Goal: Information Seeking & Learning: Learn about a topic

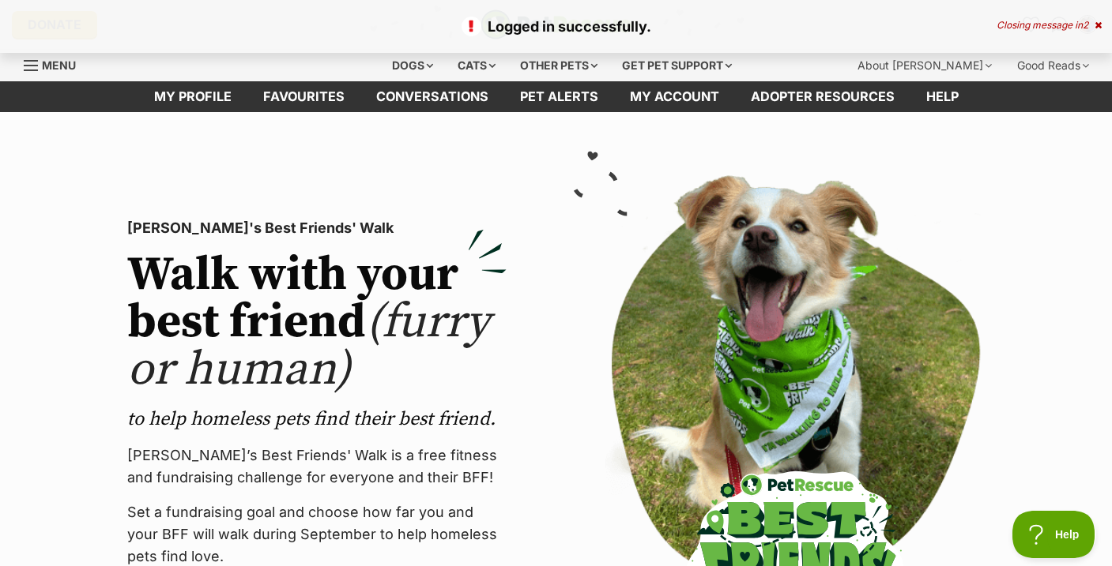
click at [1033, 21] on div "Closing message in 2" at bounding box center [1048, 25] width 105 height 11
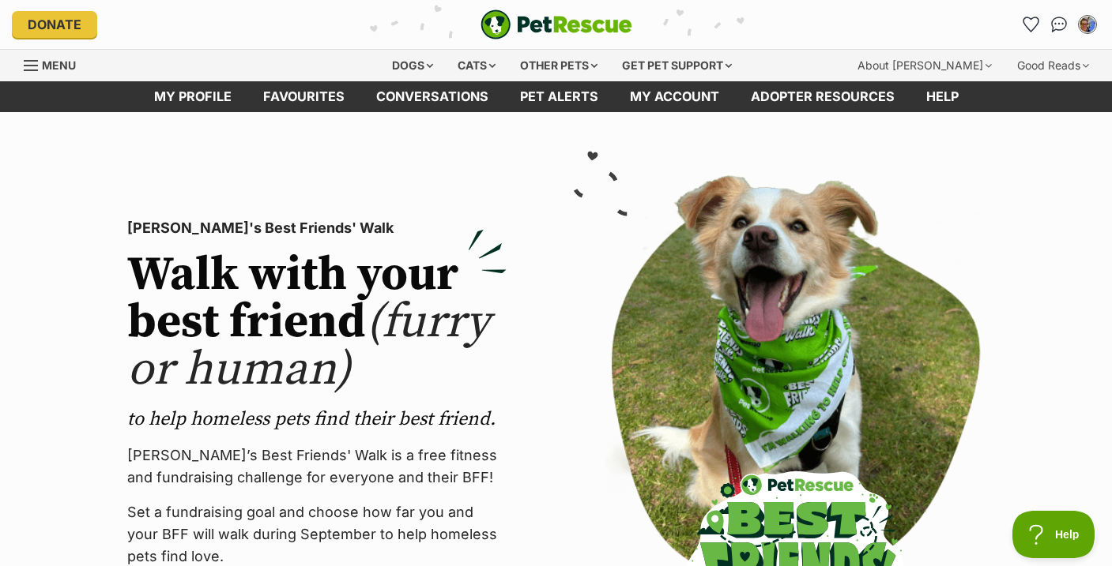
click at [1033, 21] on icon "Favourites" at bounding box center [1030, 24] width 15 height 14
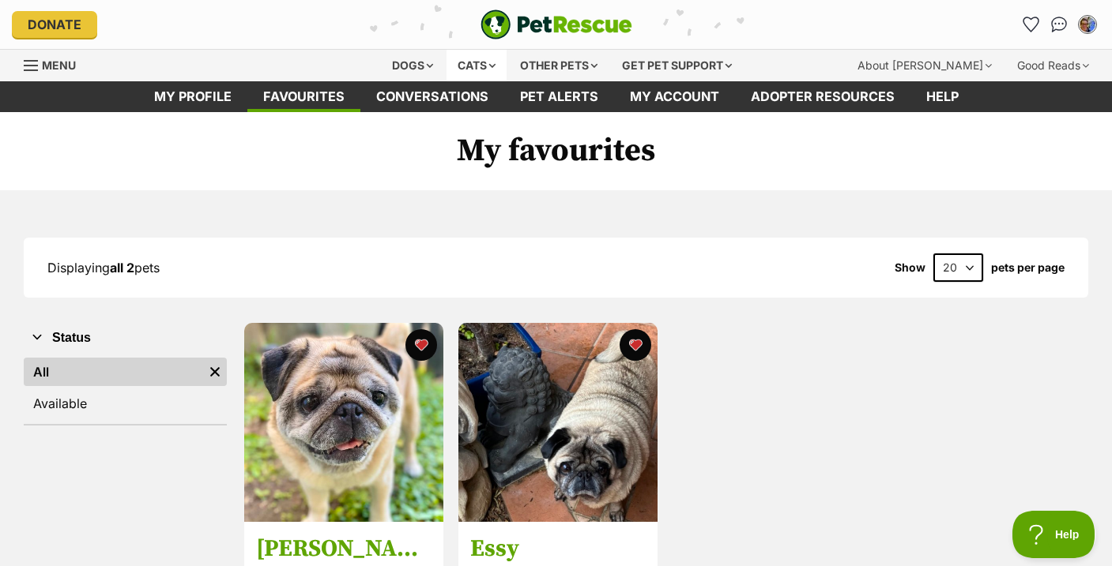
click at [465, 63] on div "Cats" at bounding box center [476, 66] width 60 height 32
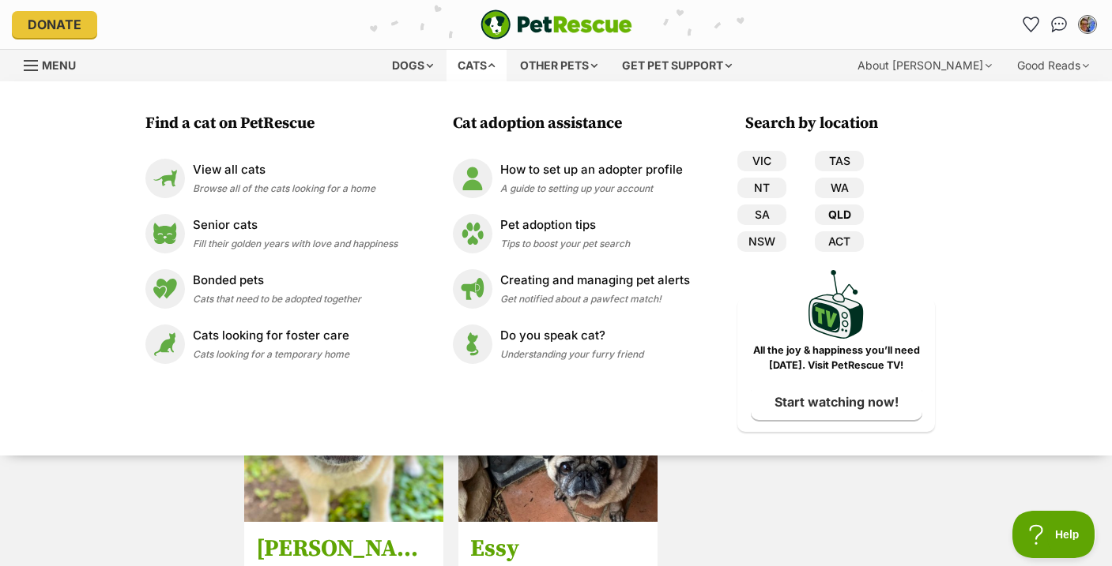
click at [843, 210] on link "QLD" at bounding box center [839, 215] width 49 height 21
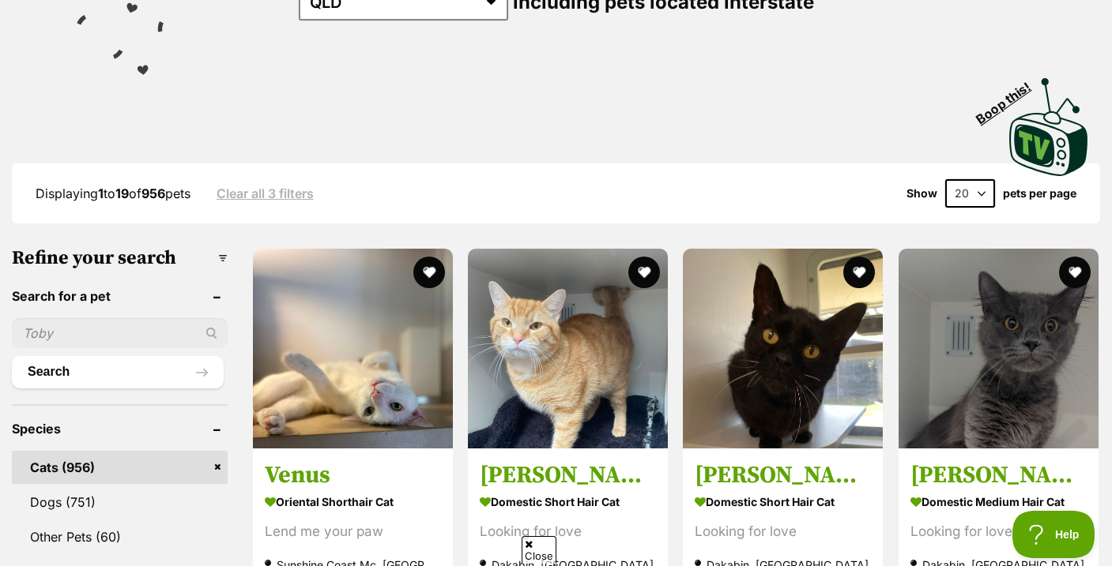
click at [29, 348] on input "text" at bounding box center [120, 333] width 216 height 30
type input "zac"
click at [93, 388] on button "Search" at bounding box center [118, 372] width 212 height 32
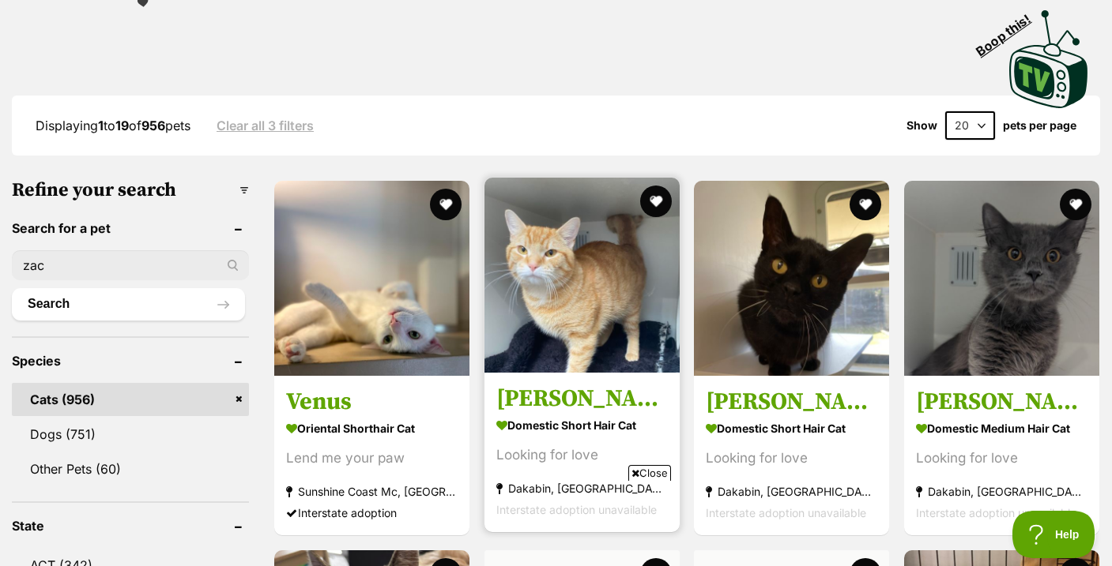
scroll to position [337, 0]
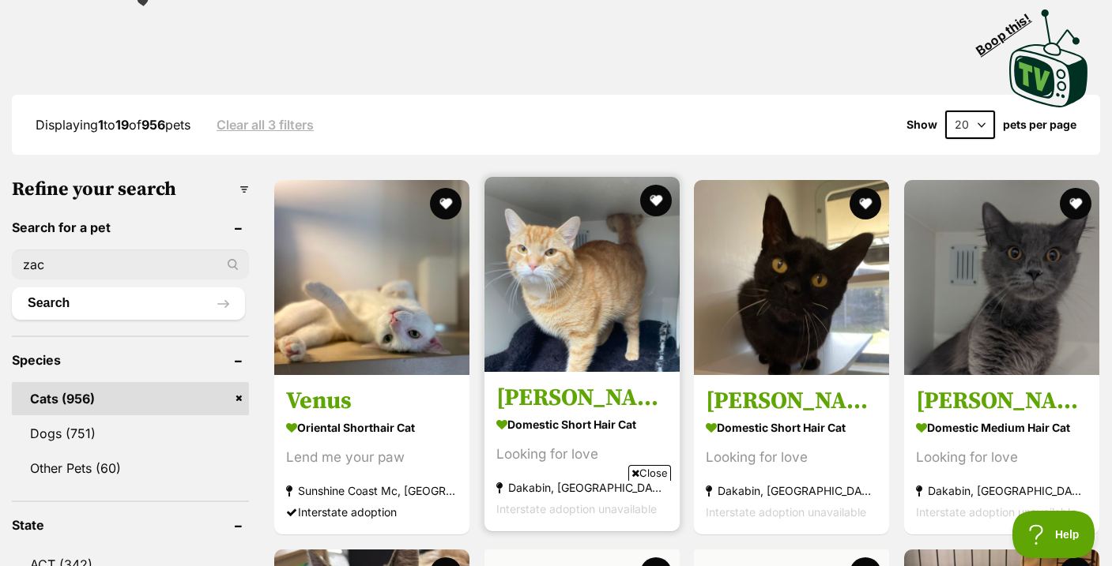
click at [598, 295] on img at bounding box center [581, 274] width 195 height 195
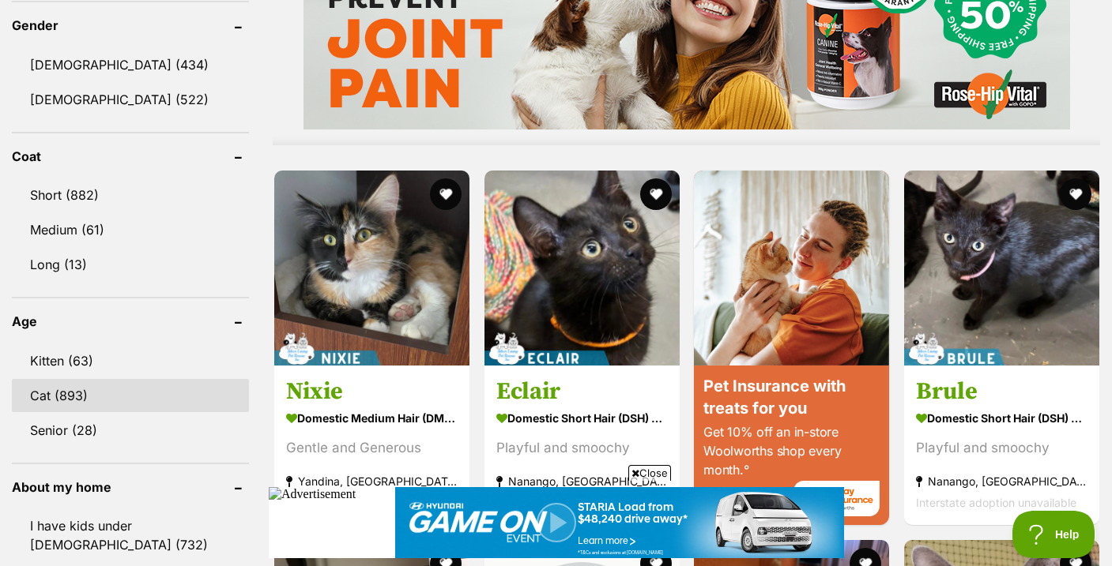
scroll to position [0, 0]
click at [73, 391] on link "Cat (893)" at bounding box center [130, 395] width 237 height 33
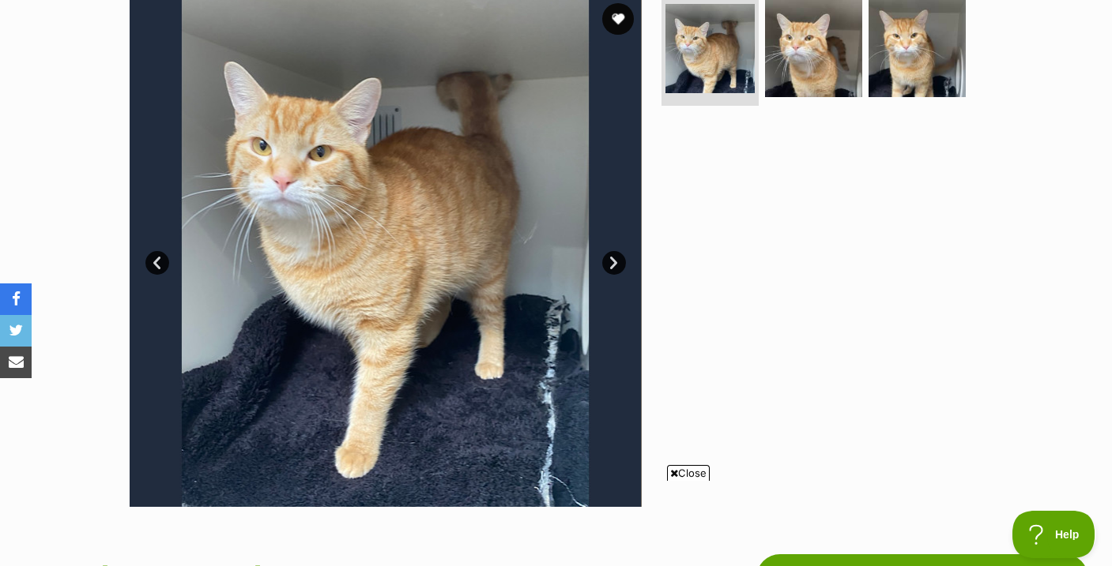
scroll to position [324, 0]
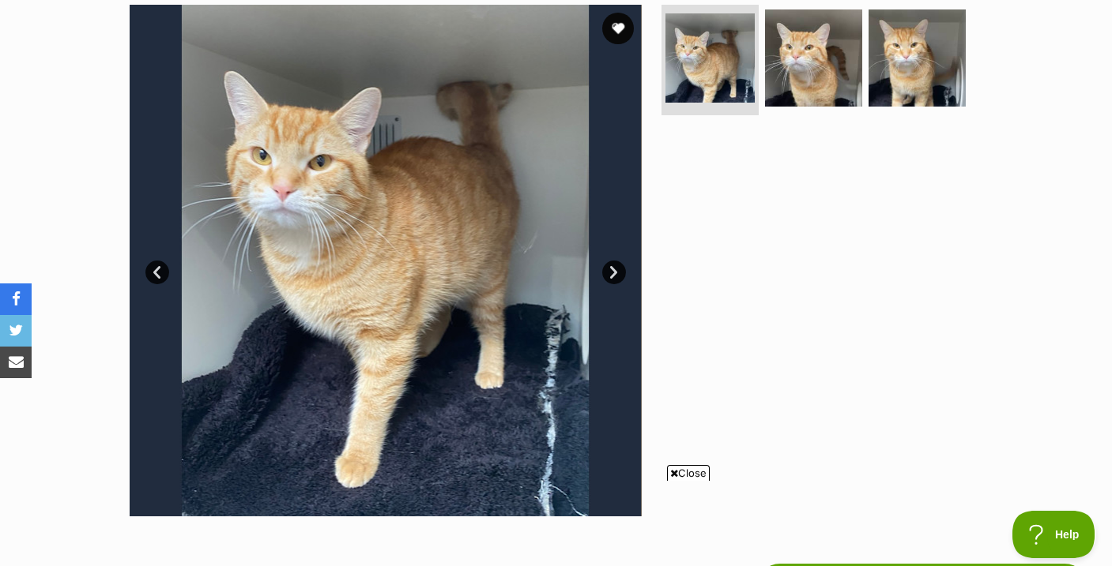
click at [608, 270] on link "Next" at bounding box center [614, 273] width 24 height 24
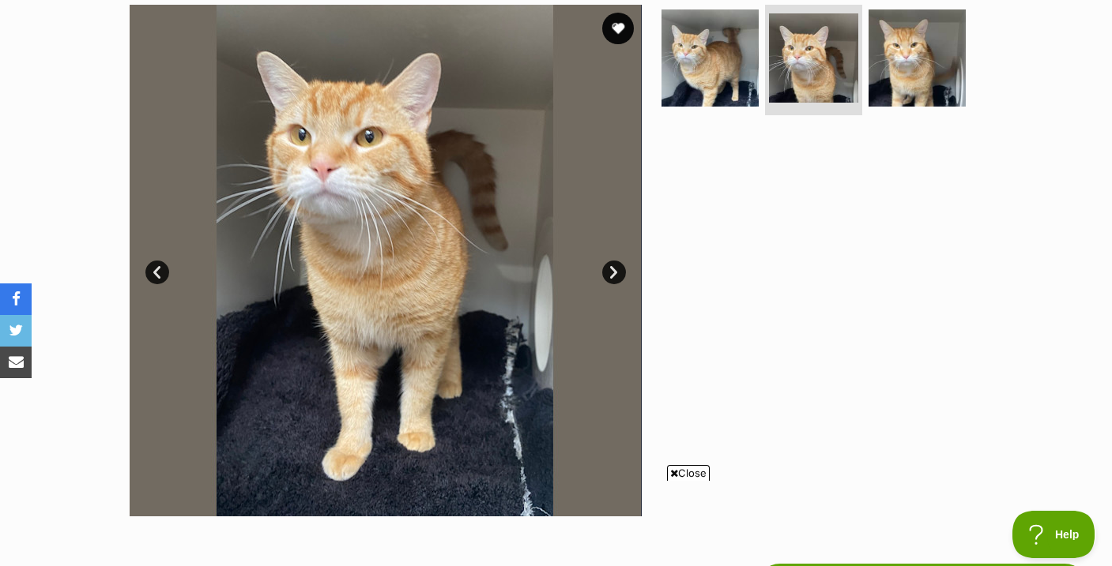
click at [608, 270] on link "Next" at bounding box center [614, 273] width 24 height 24
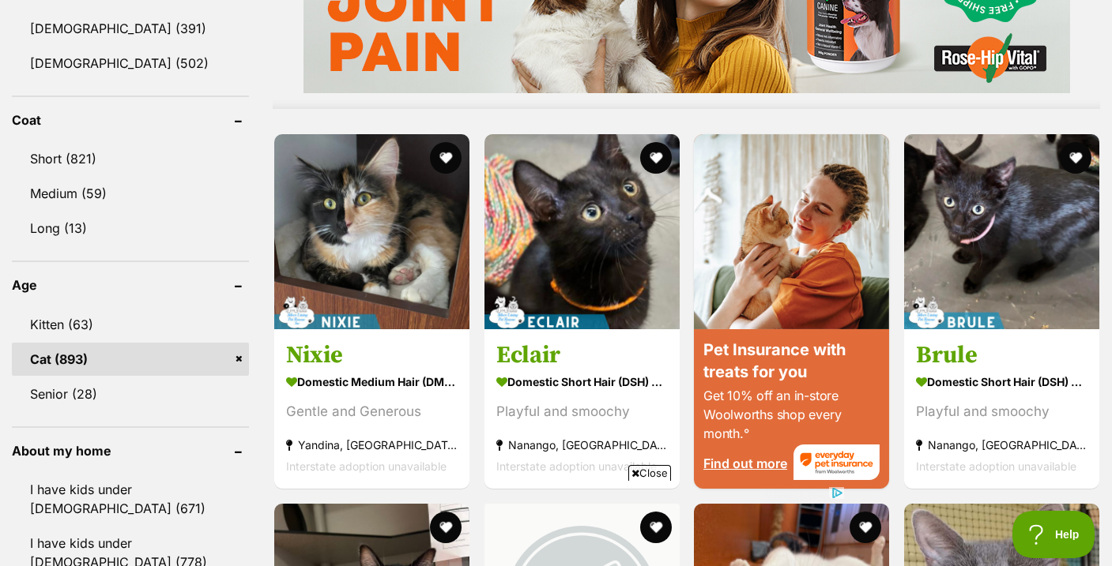
scroll to position [1401, 0]
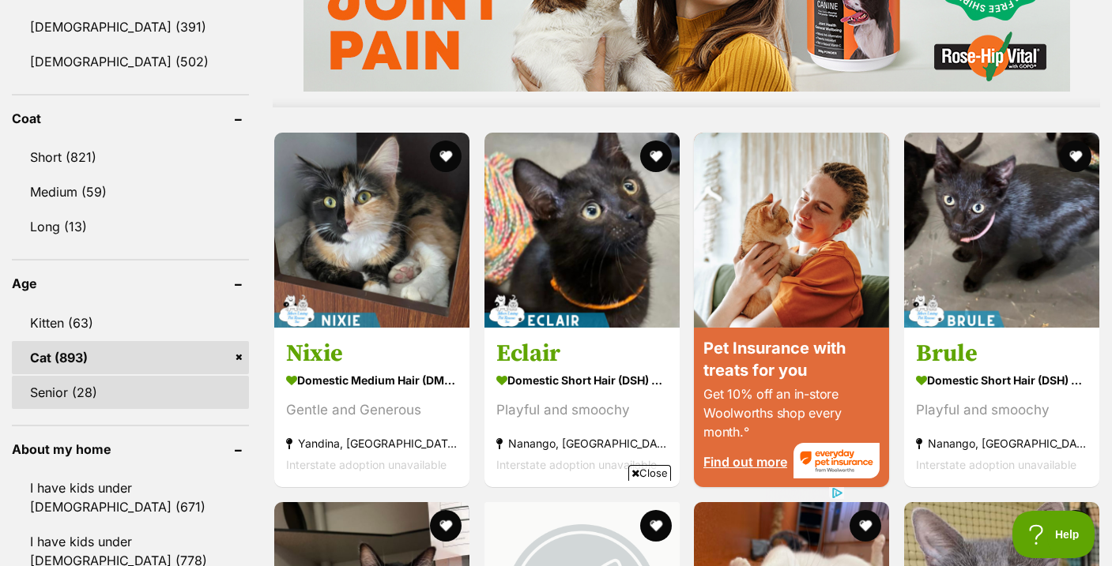
click at [84, 386] on link "Senior (28)" at bounding box center [130, 392] width 237 height 33
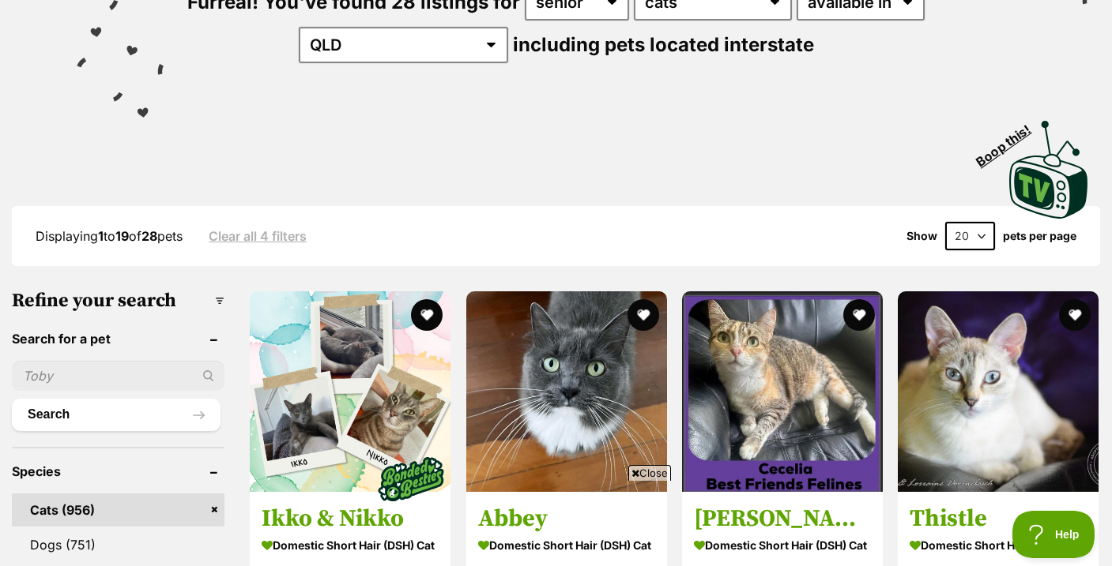
select select "40"
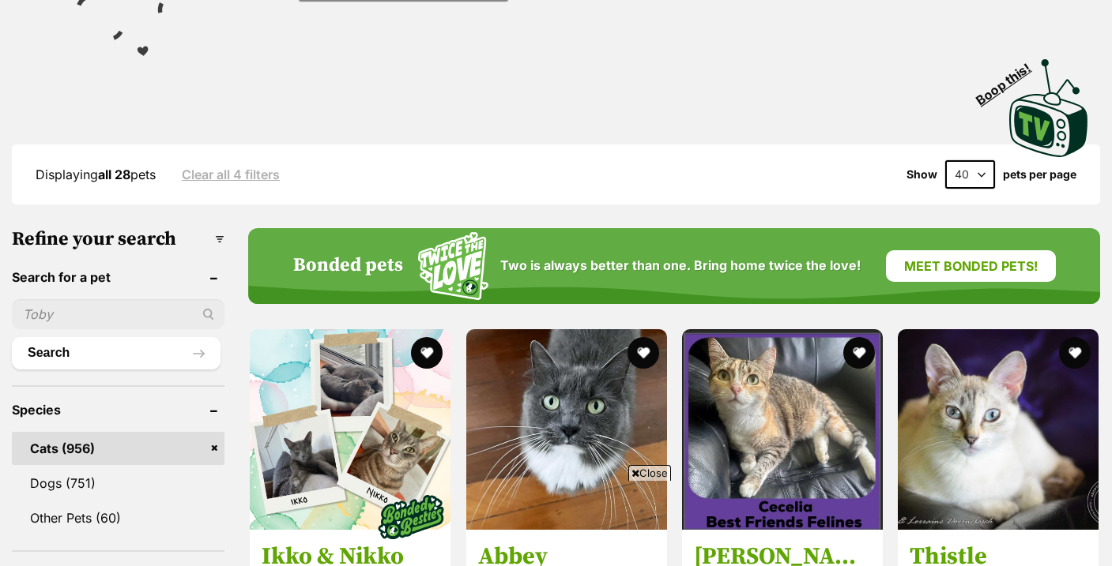
scroll to position [292, 0]
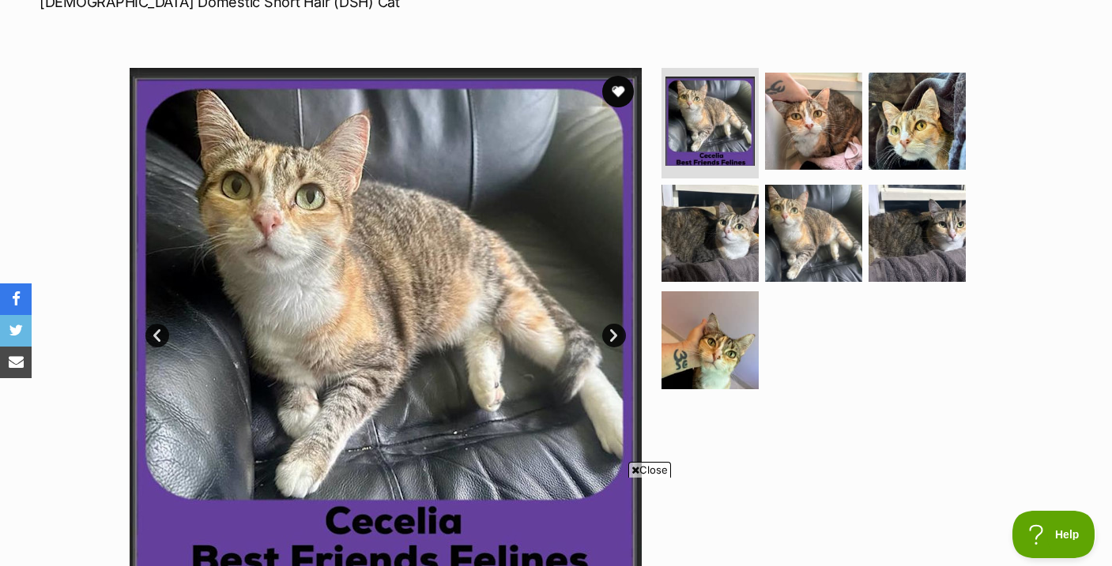
scroll to position [258, 0]
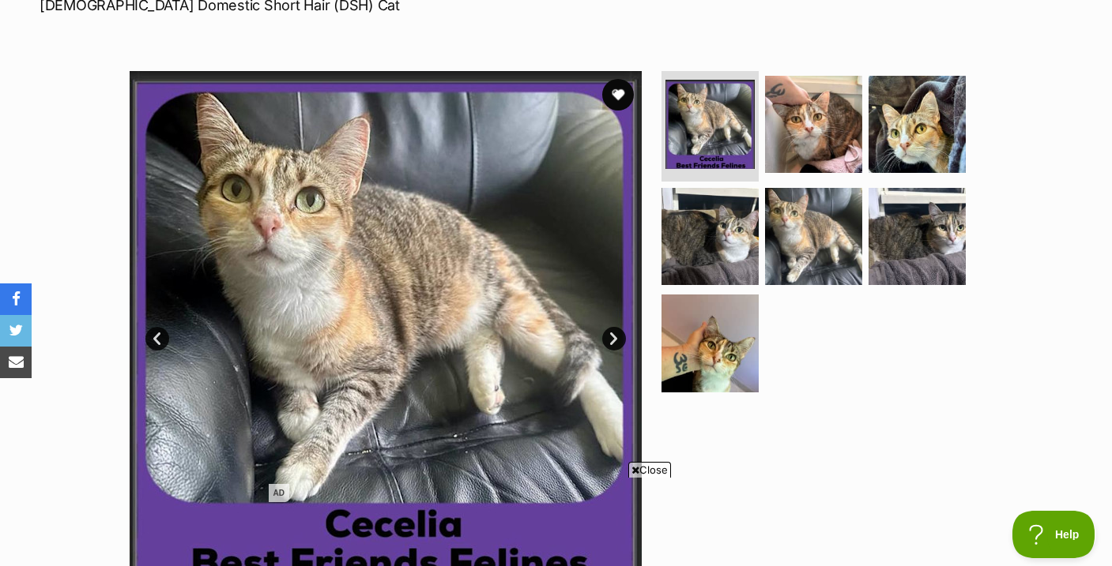
click at [615, 335] on link "Next" at bounding box center [614, 339] width 24 height 24
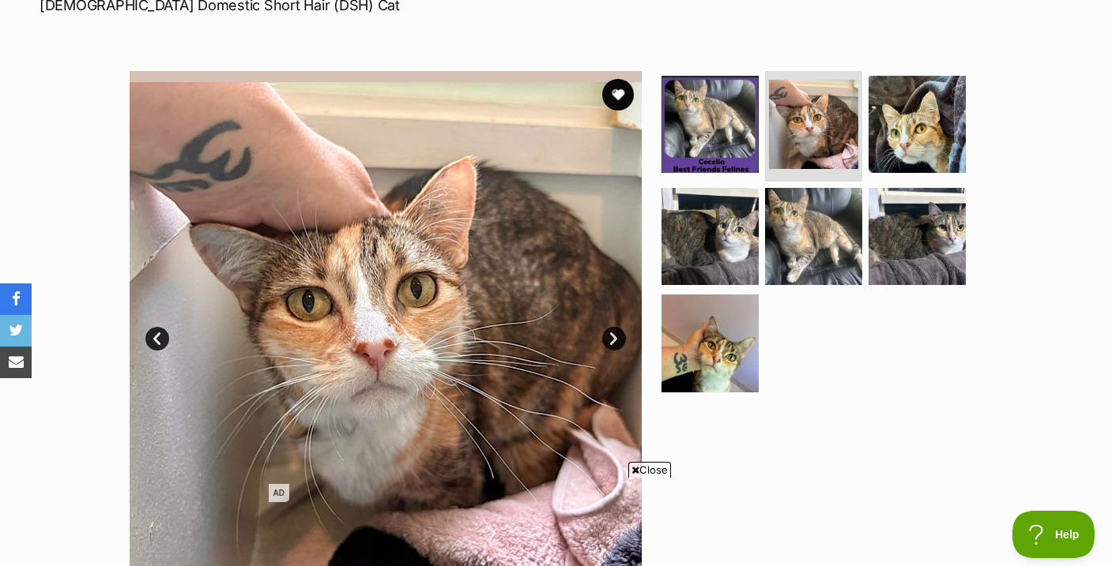
click at [615, 335] on link "Next" at bounding box center [614, 339] width 24 height 24
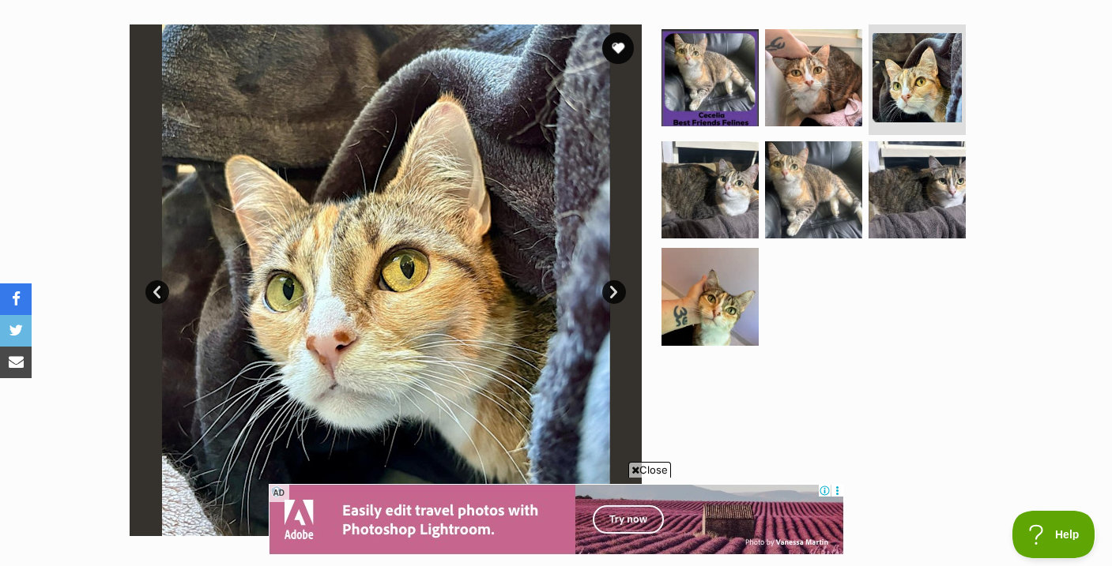
scroll to position [329, 0]
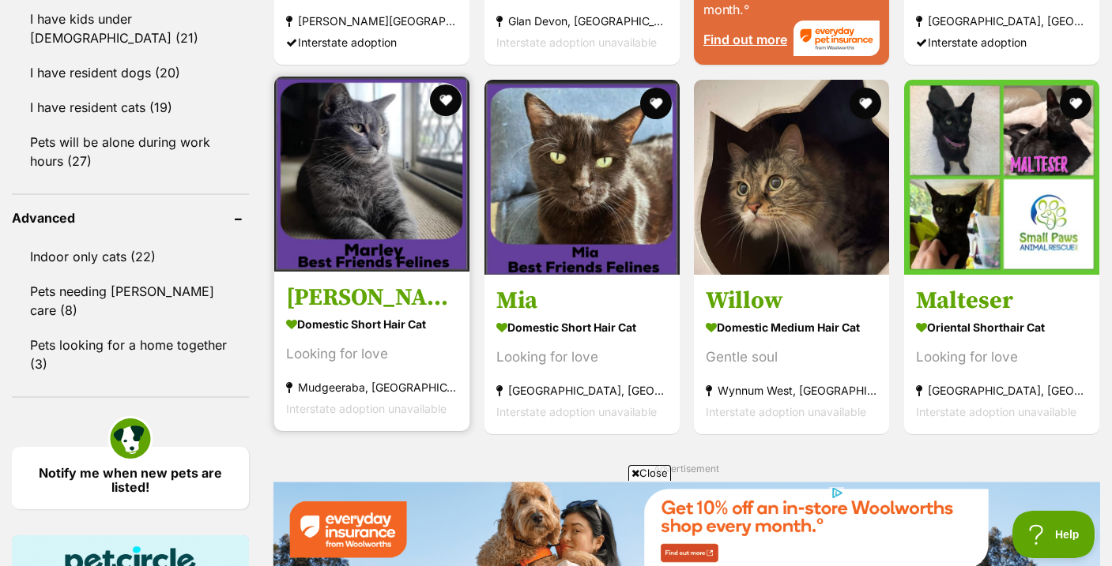
click at [403, 186] on img at bounding box center [371, 174] width 195 height 195
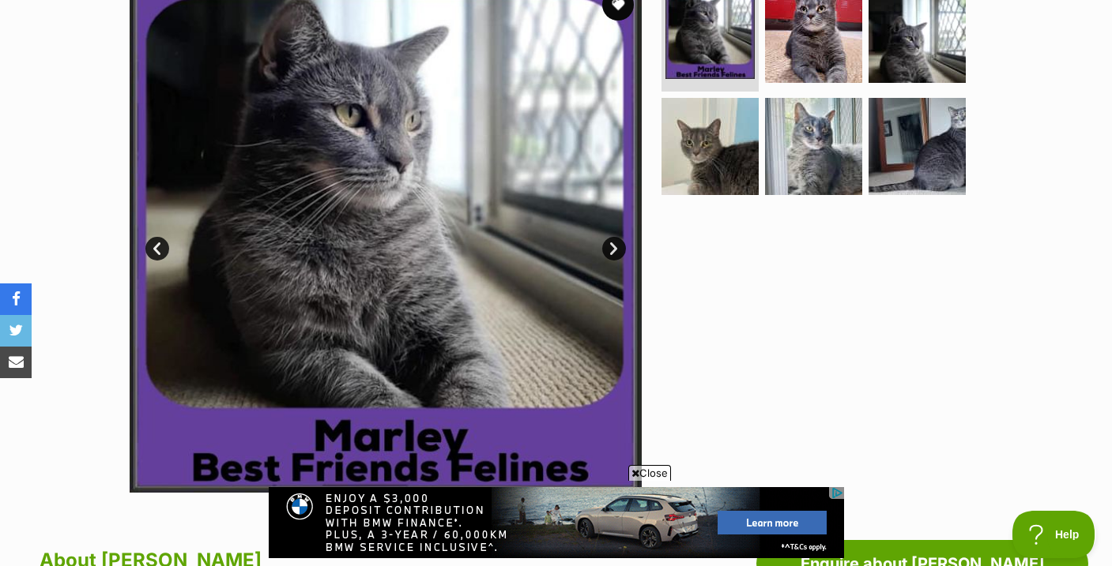
click at [615, 244] on link "Next" at bounding box center [614, 249] width 24 height 24
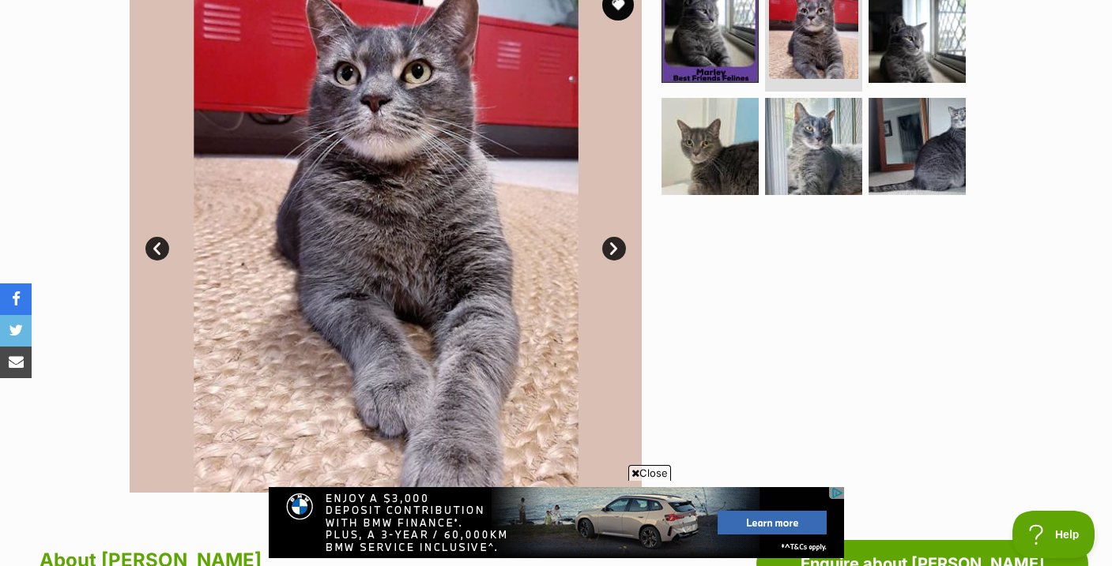
click at [615, 244] on link "Next" at bounding box center [614, 249] width 24 height 24
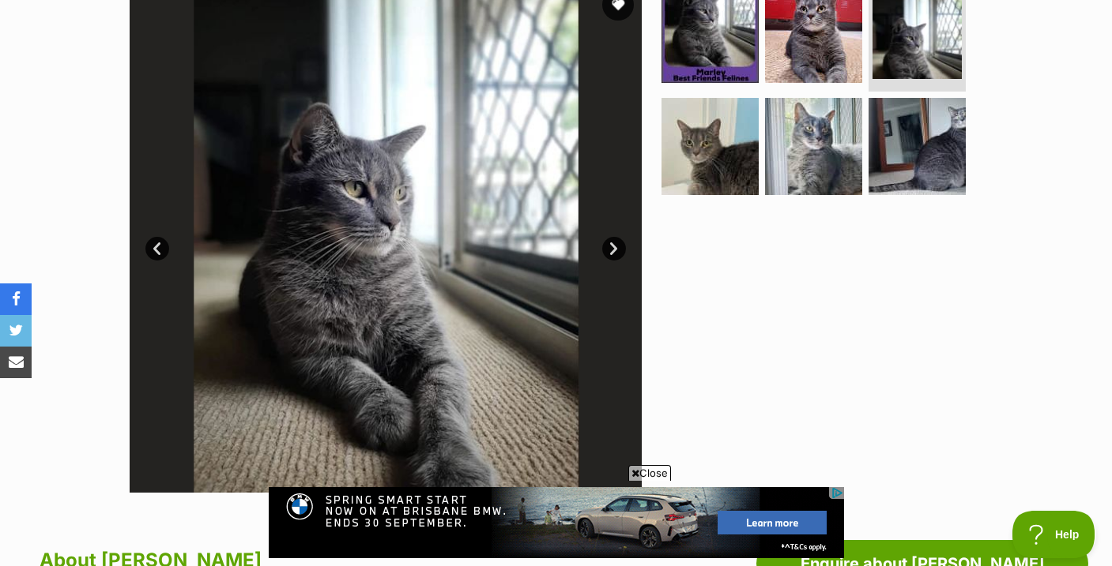
click at [615, 244] on link "Next" at bounding box center [614, 249] width 24 height 24
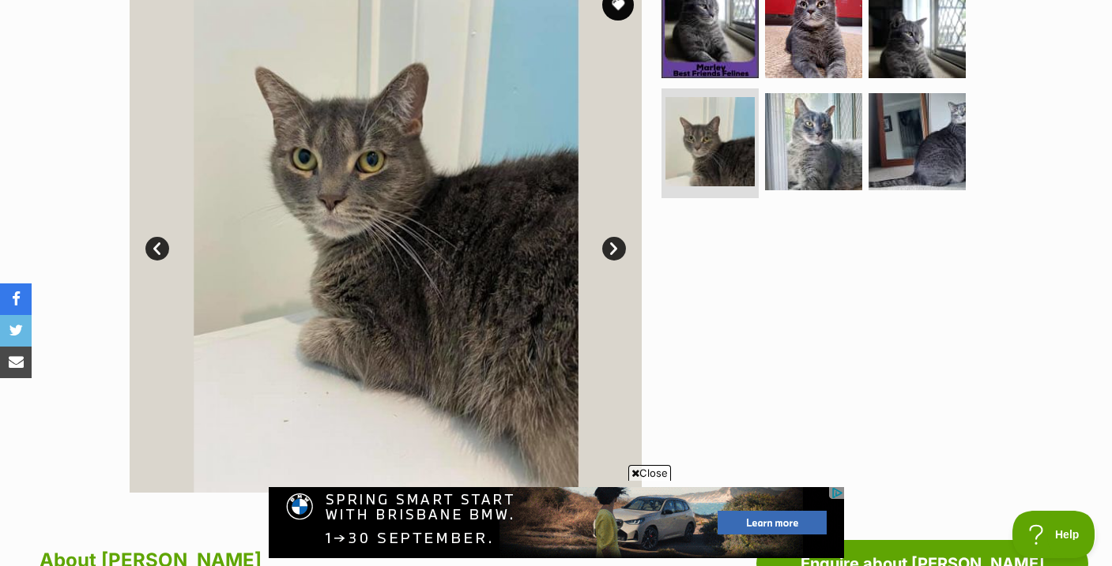
click at [615, 244] on link "Next" at bounding box center [614, 249] width 24 height 24
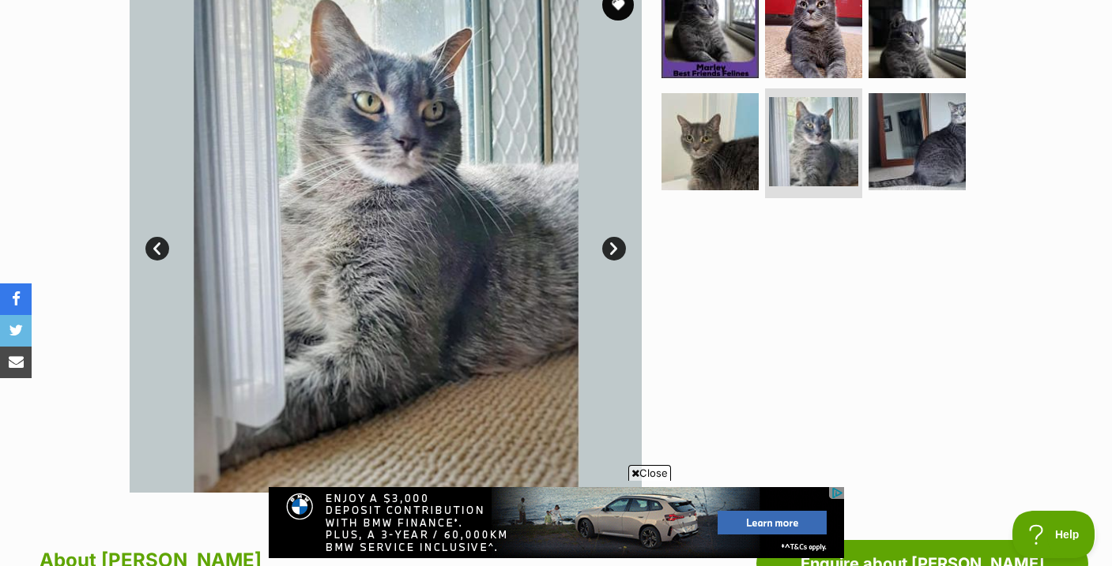
click at [615, 244] on link "Next" at bounding box center [614, 249] width 24 height 24
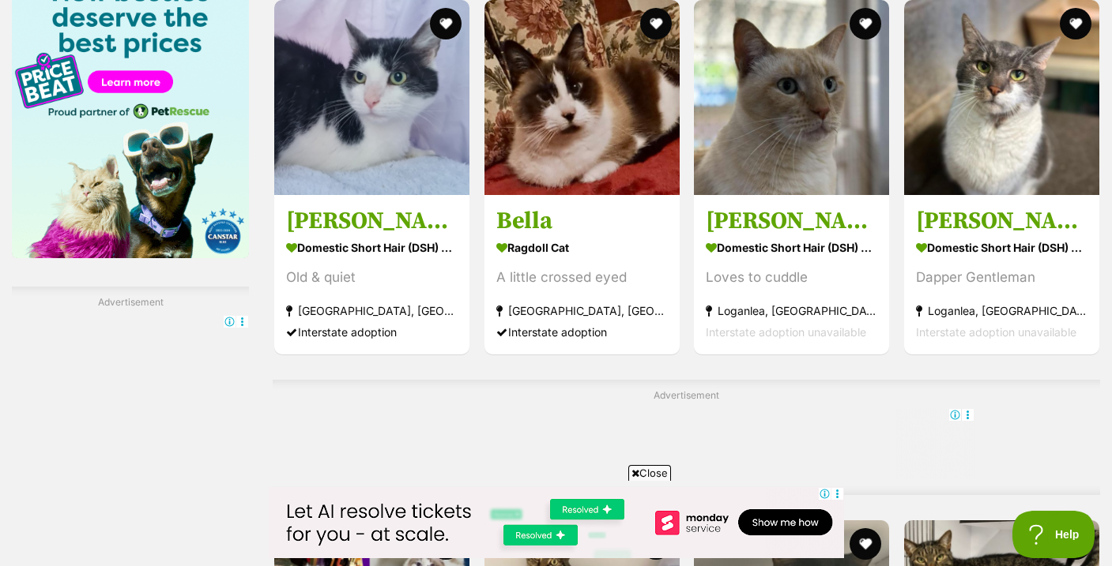
scroll to position [2414, 0]
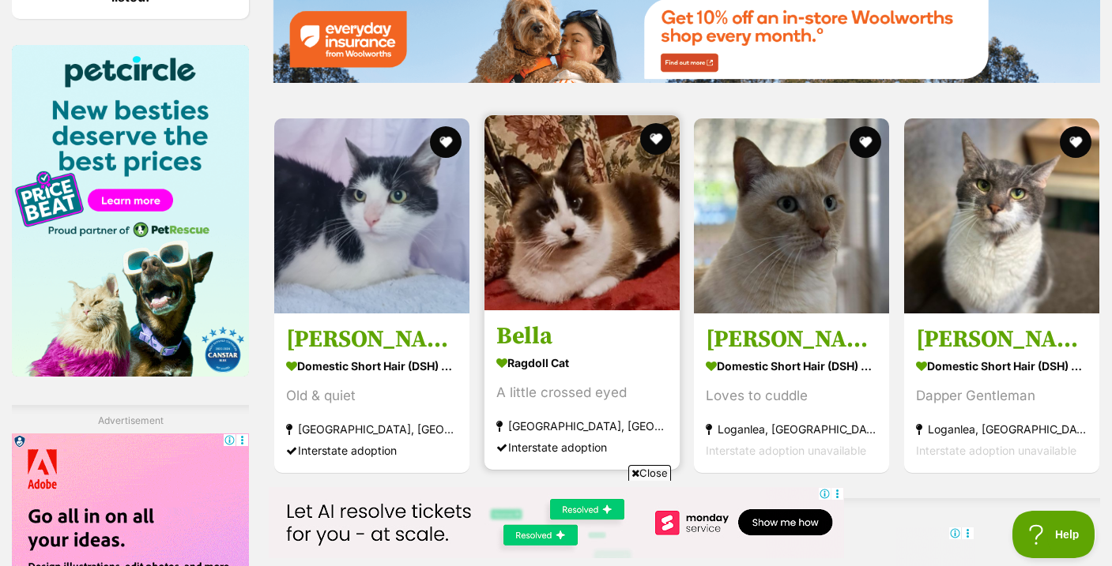
click at [622, 237] on img at bounding box center [581, 212] width 195 height 195
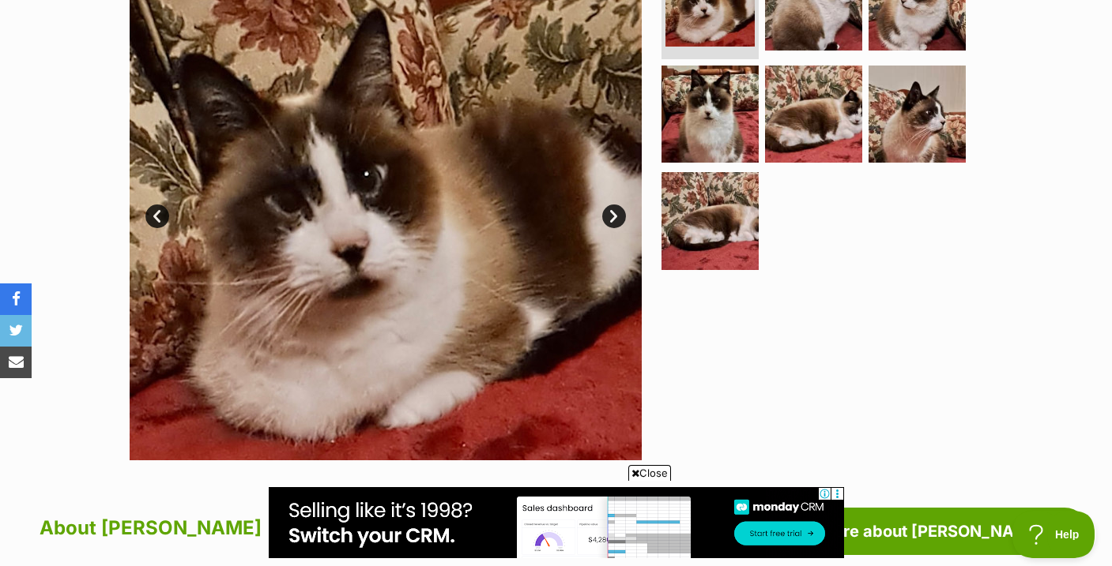
scroll to position [377, 0]
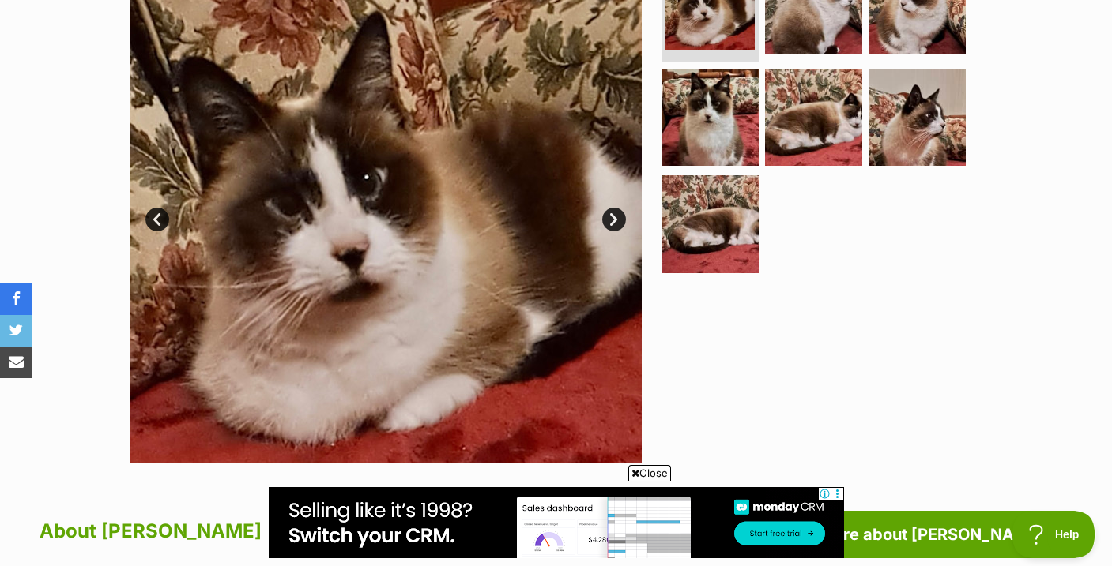
click at [611, 213] on link "Next" at bounding box center [614, 220] width 24 height 24
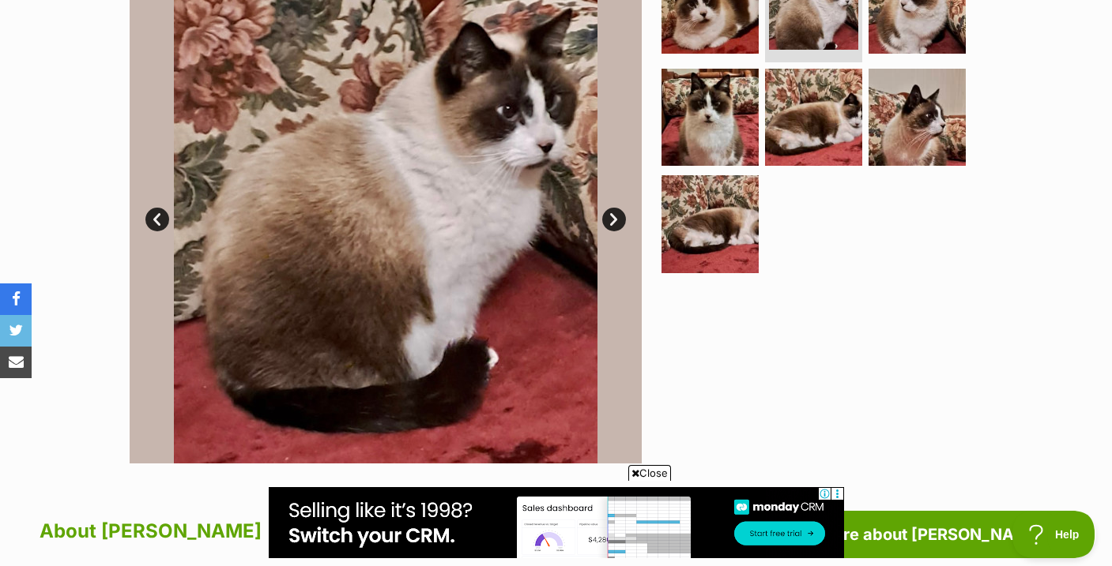
click at [611, 213] on link "Next" at bounding box center [614, 220] width 24 height 24
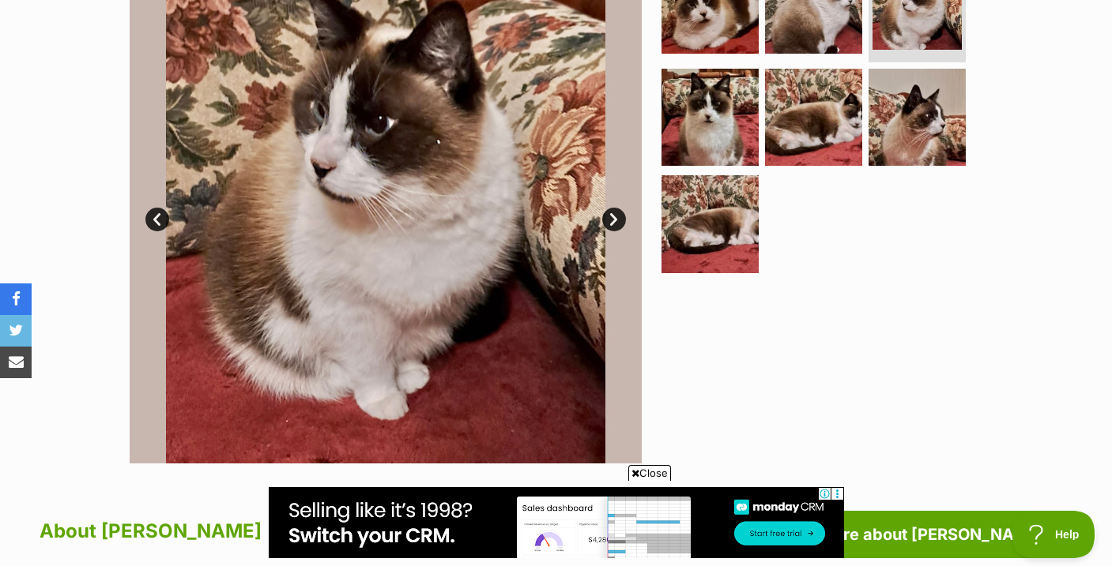
click at [611, 213] on link "Next" at bounding box center [614, 220] width 24 height 24
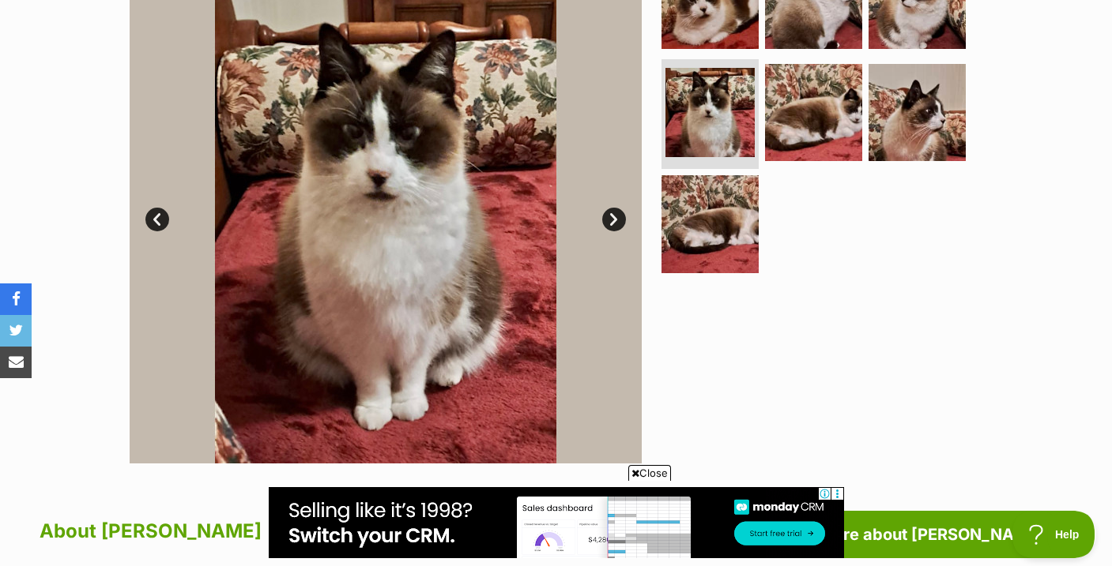
click at [611, 213] on link "Next" at bounding box center [614, 220] width 24 height 24
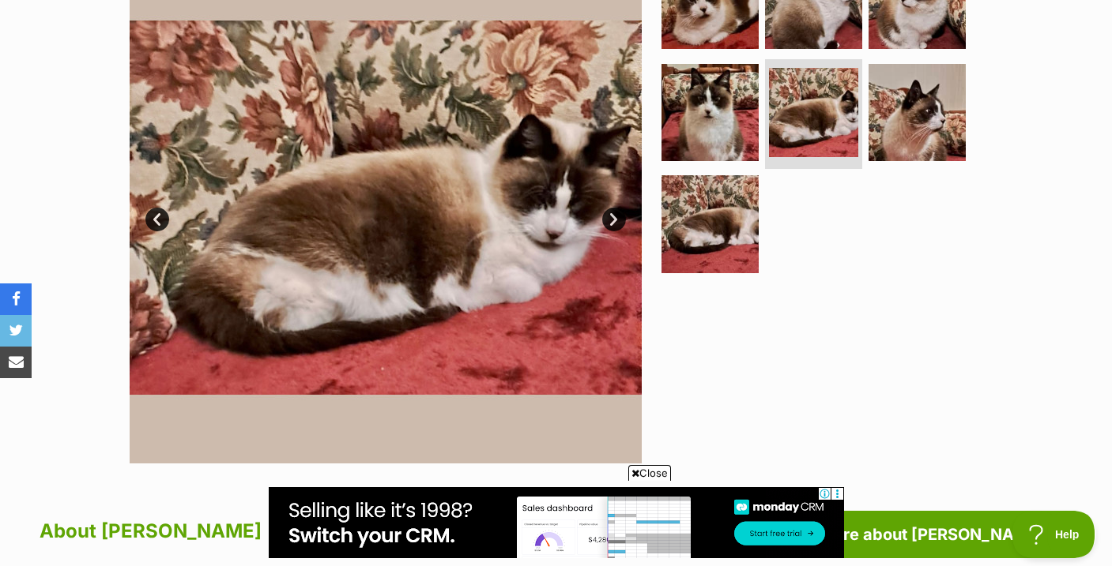
scroll to position [0, 0]
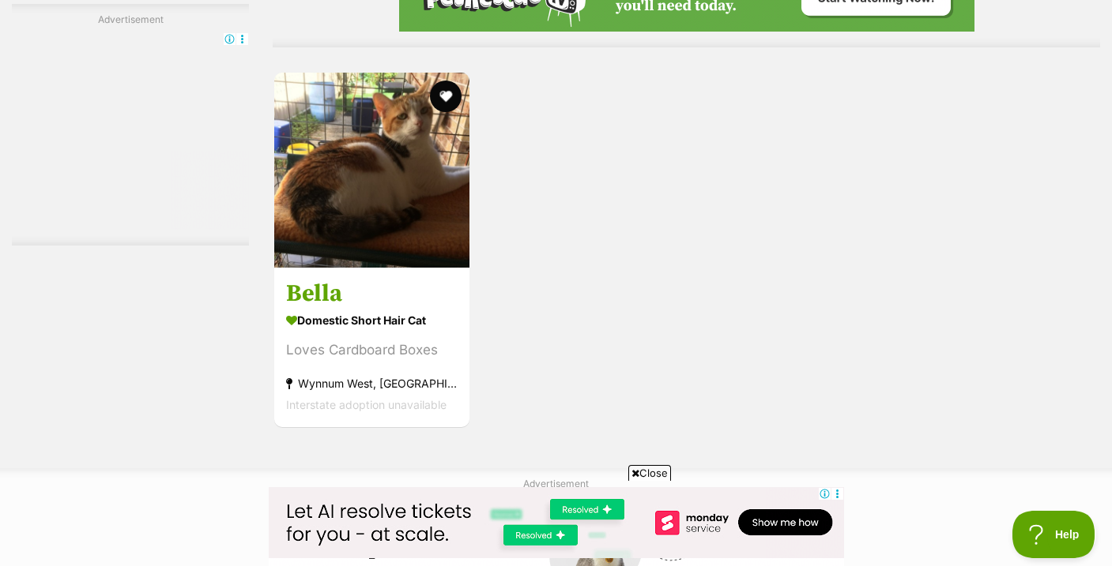
scroll to position [3873, 0]
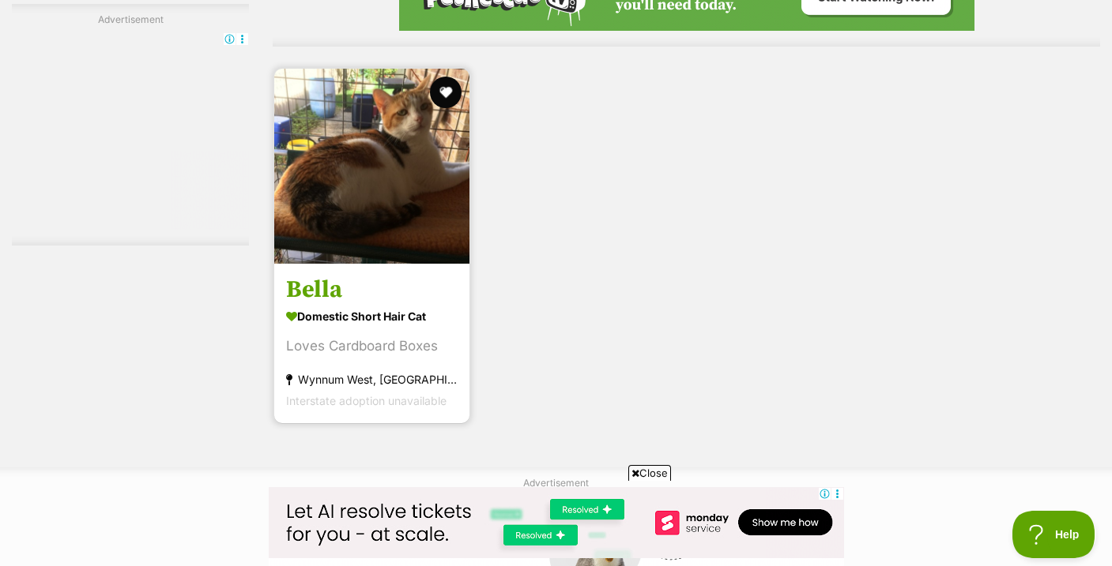
click at [389, 181] on img at bounding box center [371, 166] width 195 height 195
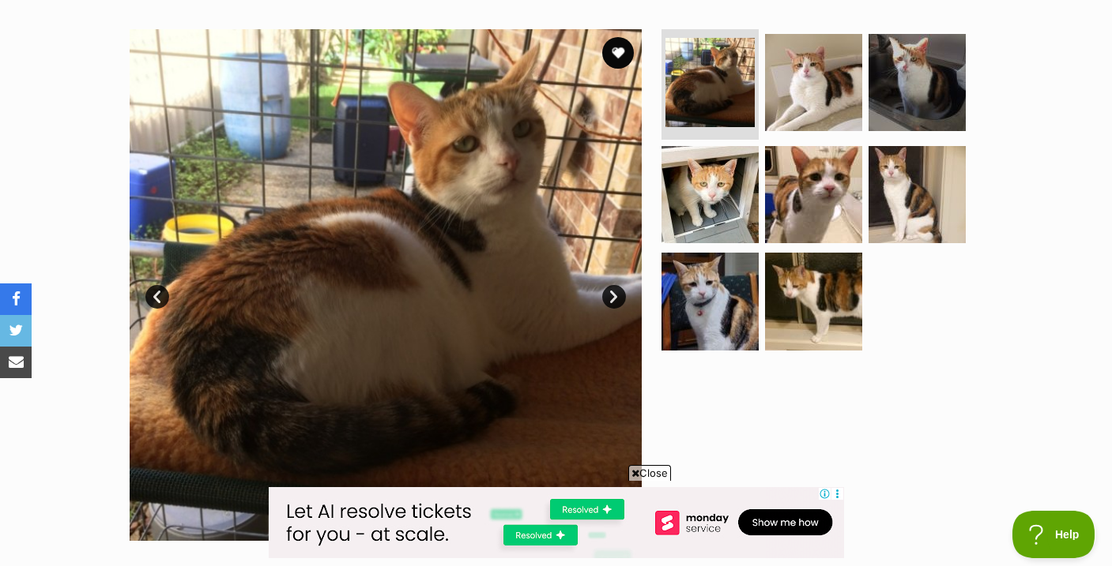
click at [615, 292] on link "Next" at bounding box center [614, 297] width 24 height 24
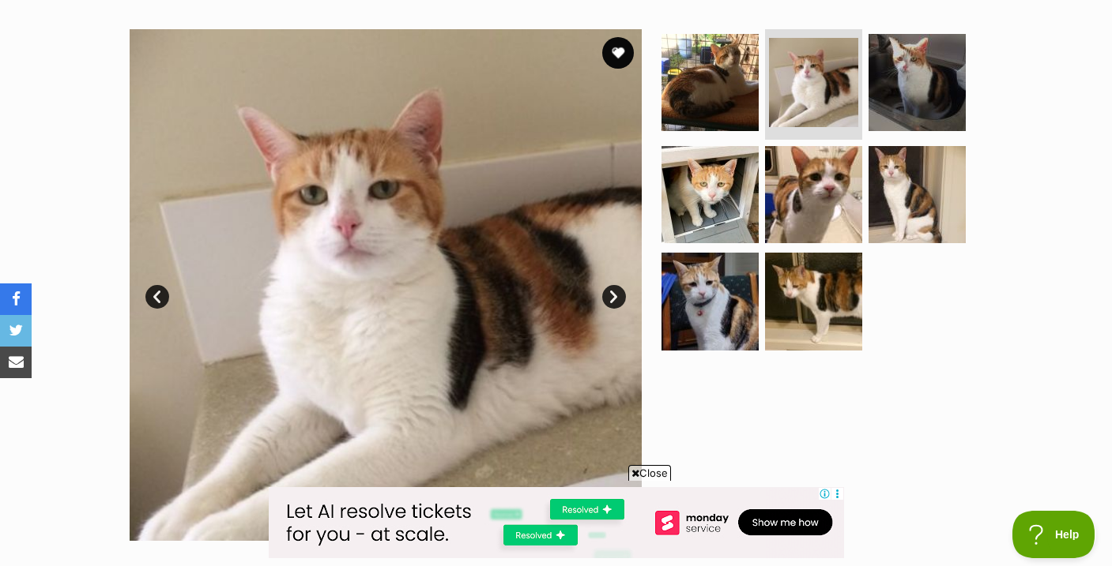
click at [609, 293] on link "Next" at bounding box center [614, 297] width 24 height 24
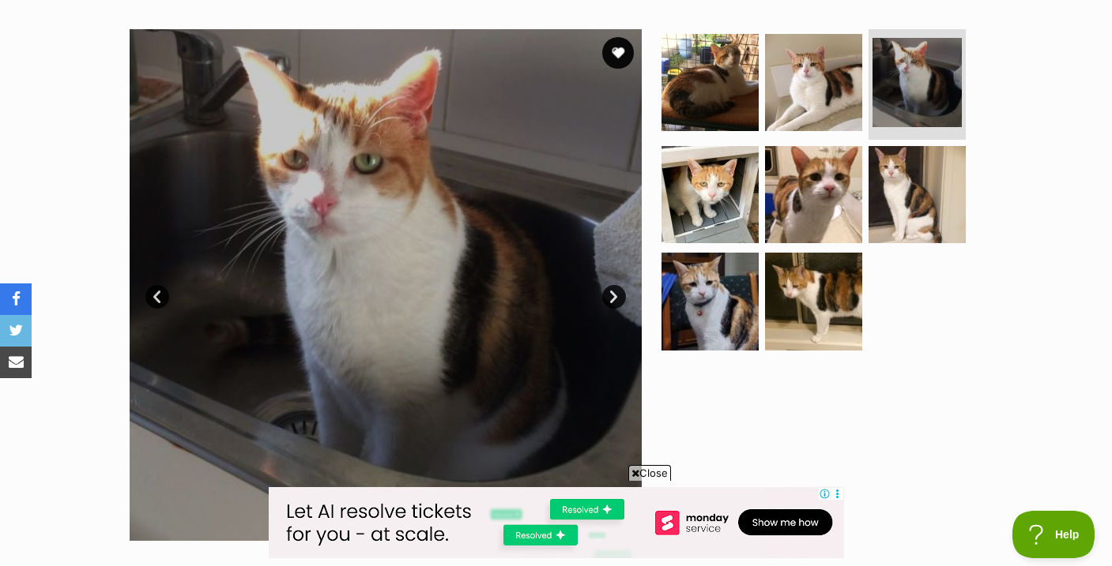
click at [609, 293] on link "Next" at bounding box center [614, 297] width 24 height 24
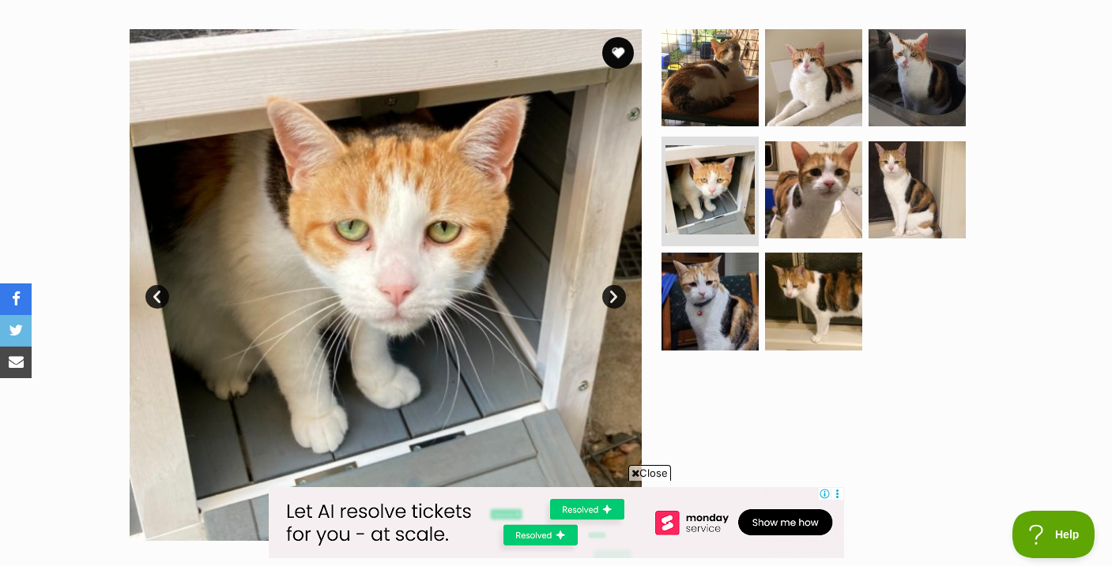
click at [609, 293] on link "Next" at bounding box center [614, 297] width 24 height 24
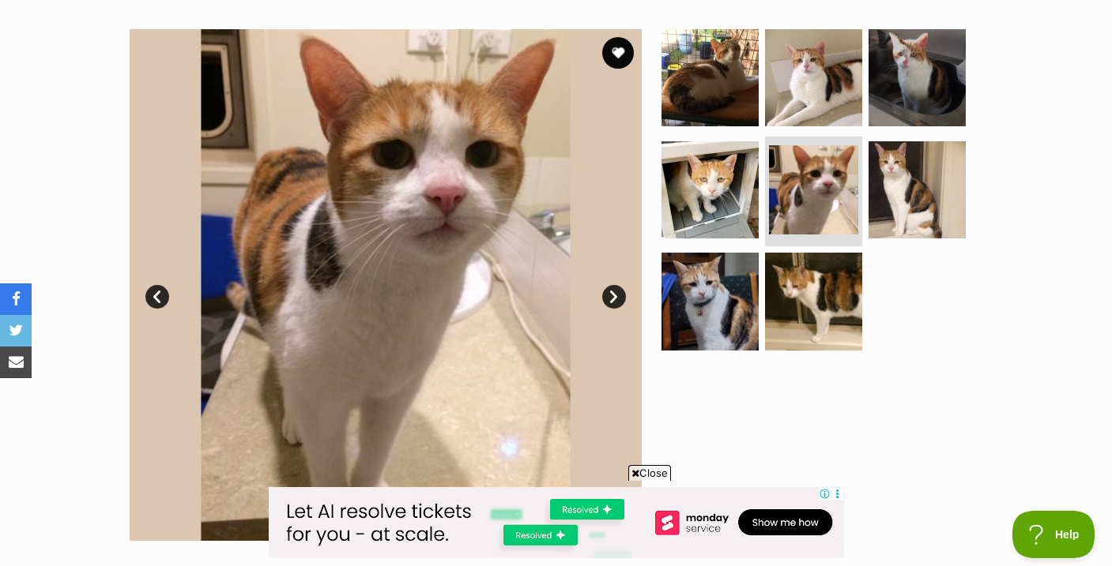
click at [609, 293] on link "Next" at bounding box center [614, 297] width 24 height 24
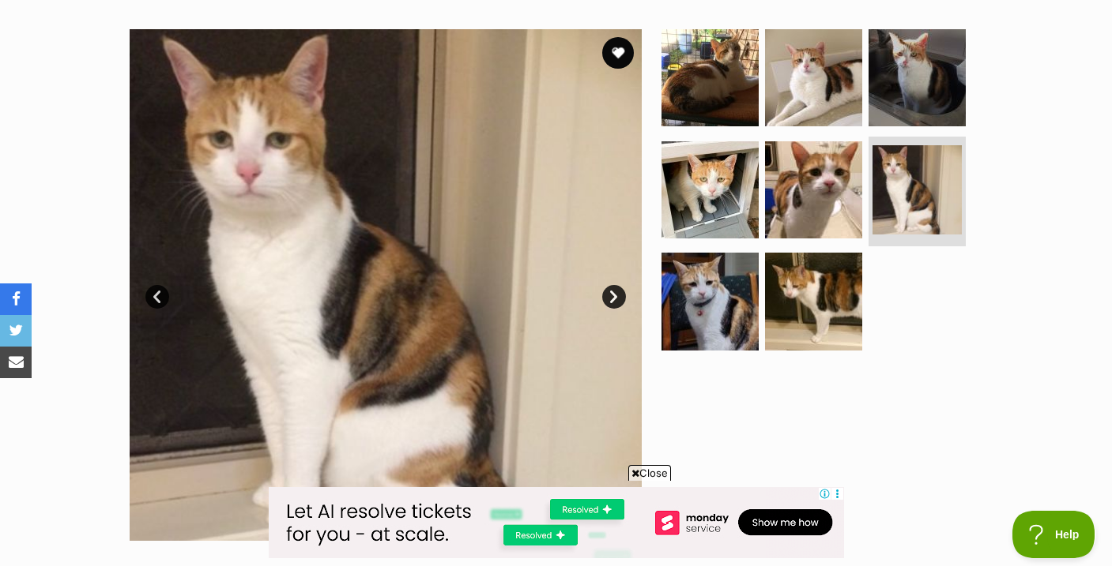
click at [609, 293] on link "Next" at bounding box center [614, 297] width 24 height 24
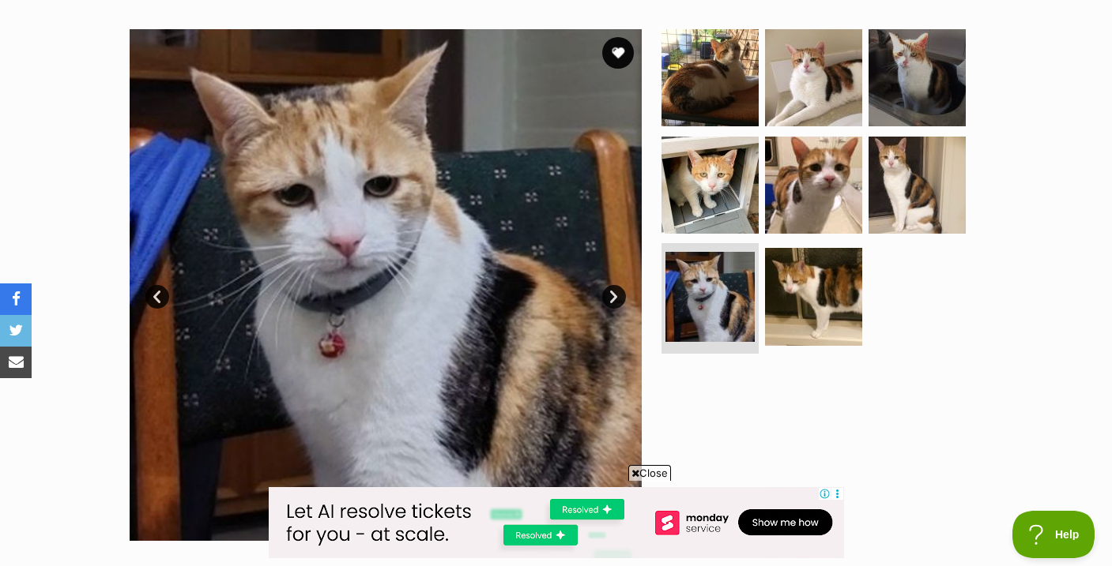
click at [609, 293] on link "Next" at bounding box center [614, 297] width 24 height 24
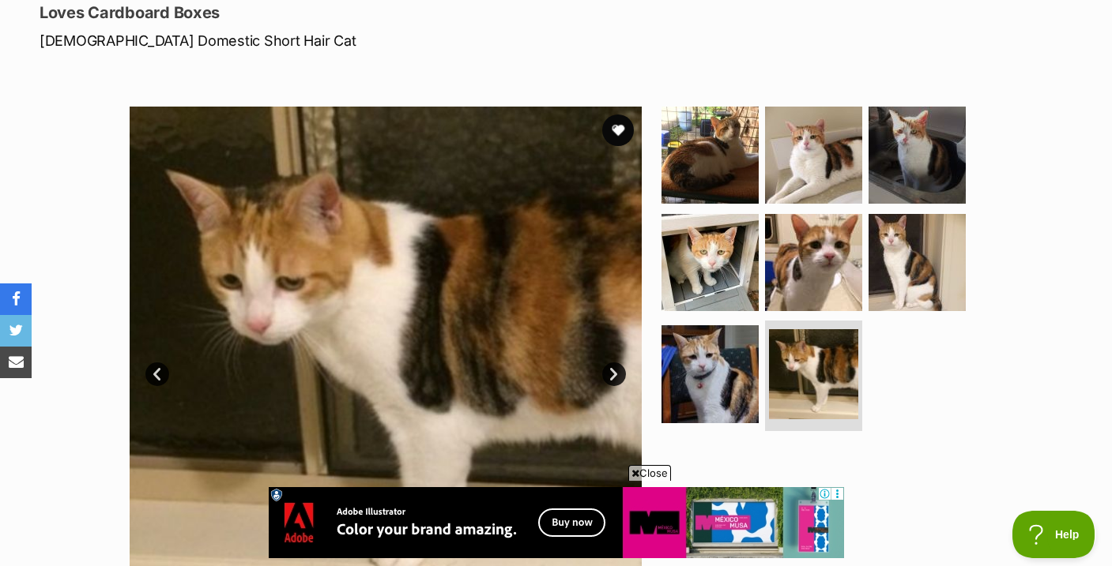
scroll to position [221, 0]
